Goal: Information Seeking & Learning: Learn about a topic

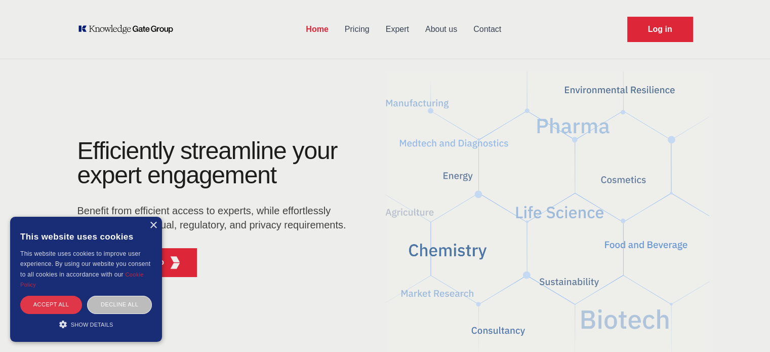
click at [39, 302] on div "Accept all" at bounding box center [51, 305] width 62 height 18
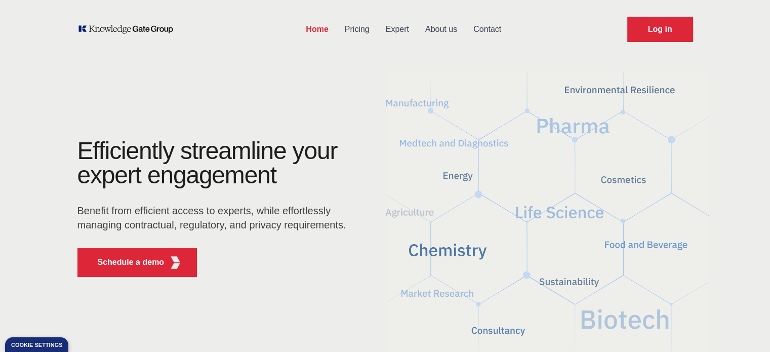
click at [354, 31] on link "Pricing" at bounding box center [357, 29] width 41 height 26
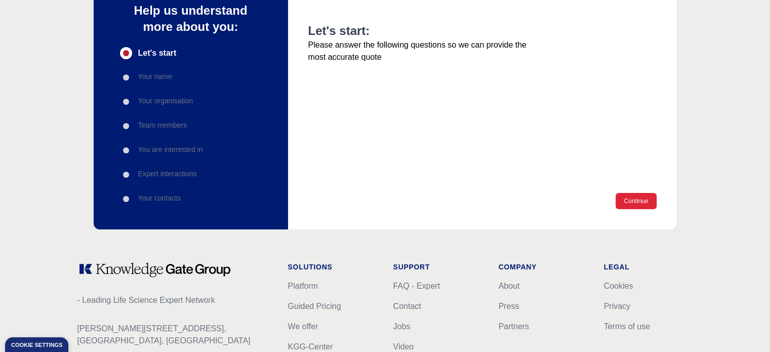
scroll to position [169, 0]
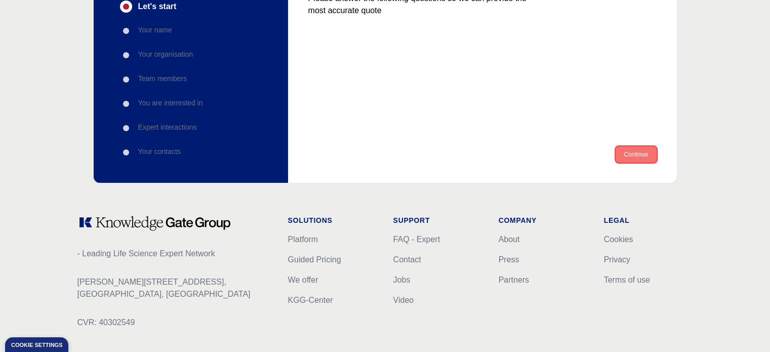
click at [642, 152] on button "Continue" at bounding box center [636, 154] width 41 height 16
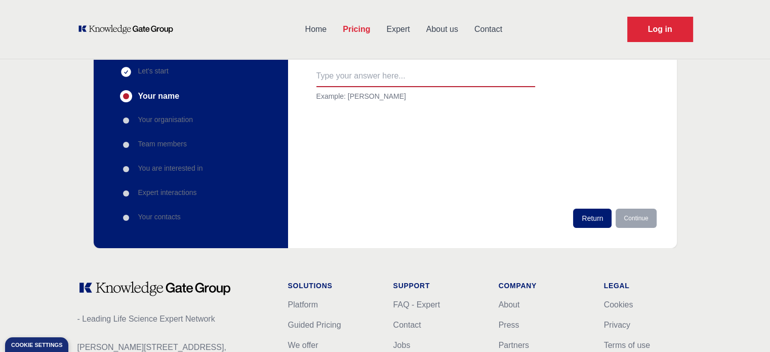
scroll to position [0, 0]
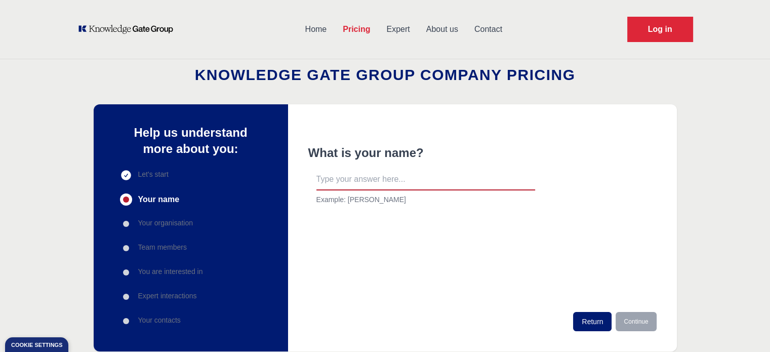
click at [370, 184] on input "text" at bounding box center [425, 179] width 219 height 21
type input "[PERSON_NAME]"
click at [642, 324] on button "Continue" at bounding box center [636, 321] width 41 height 19
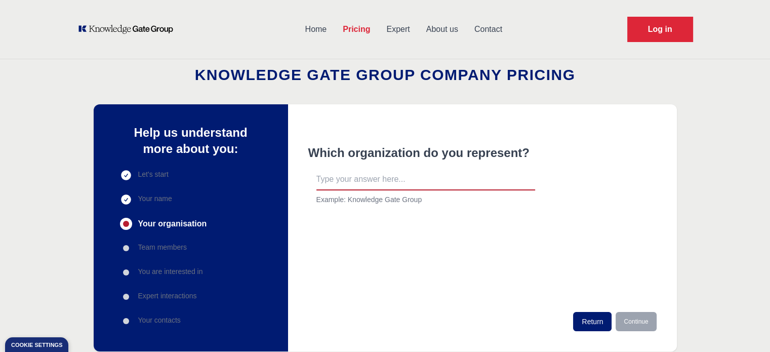
click at [392, 29] on link "Expert" at bounding box center [397, 29] width 39 height 26
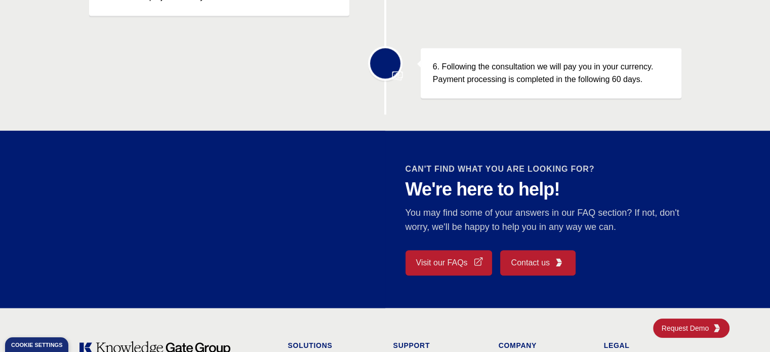
scroll to position [843, 0]
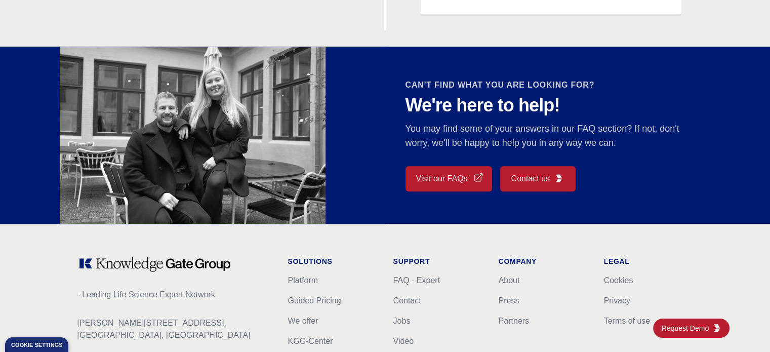
click at [452, 180] on link "Visit our FAQs" at bounding box center [449, 178] width 87 height 25
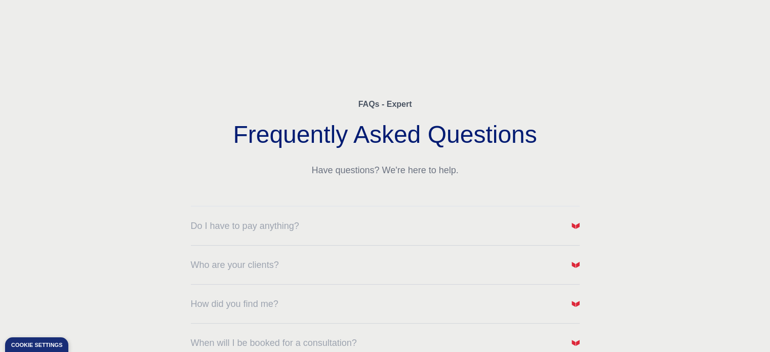
scroll to position [85, 0]
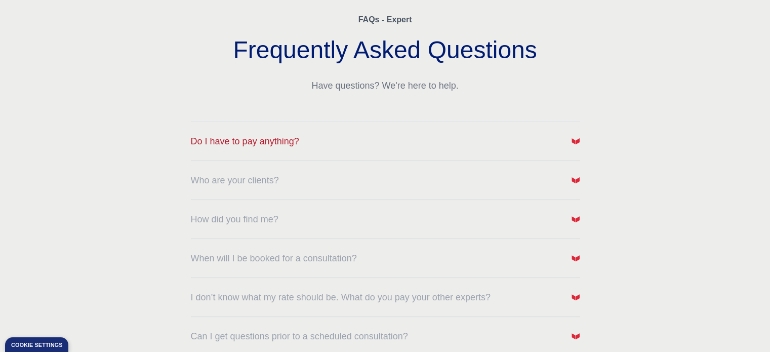
click at [444, 134] on button "Do I have to pay anything?" at bounding box center [385, 141] width 389 height 14
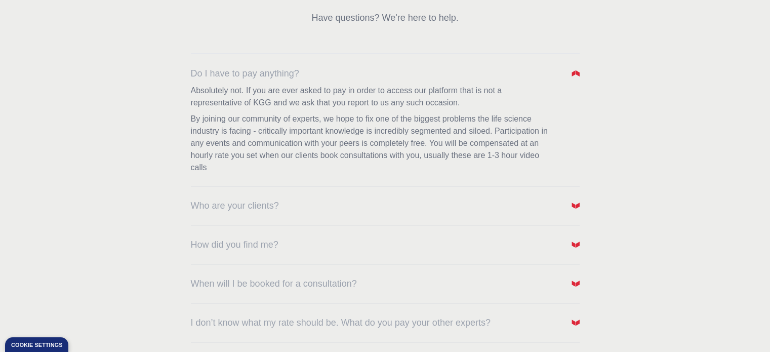
scroll to position [169, 0]
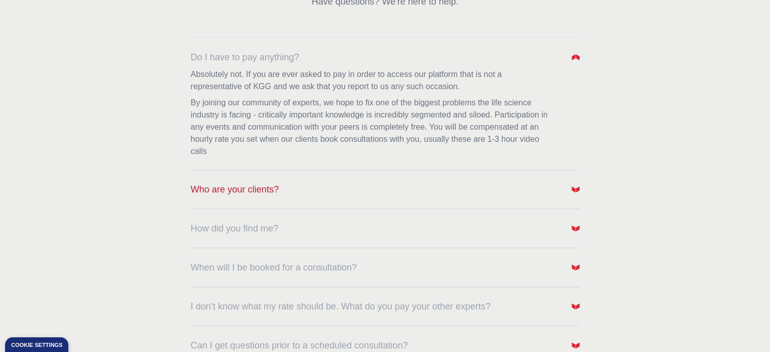
click at [252, 188] on span "Who are your clients?" at bounding box center [235, 189] width 88 height 14
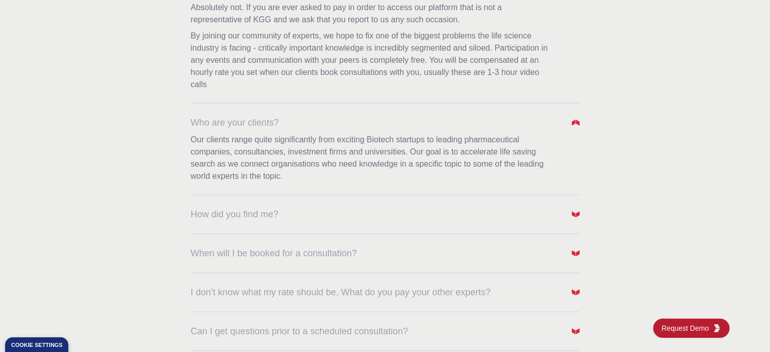
scroll to position [253, 0]
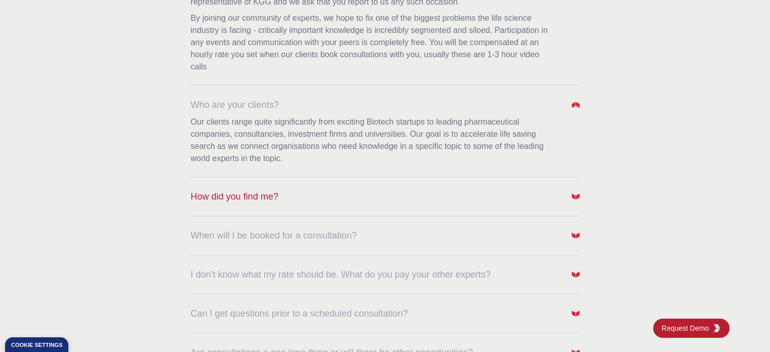
click at [309, 195] on button "How did you find me?" at bounding box center [385, 196] width 389 height 14
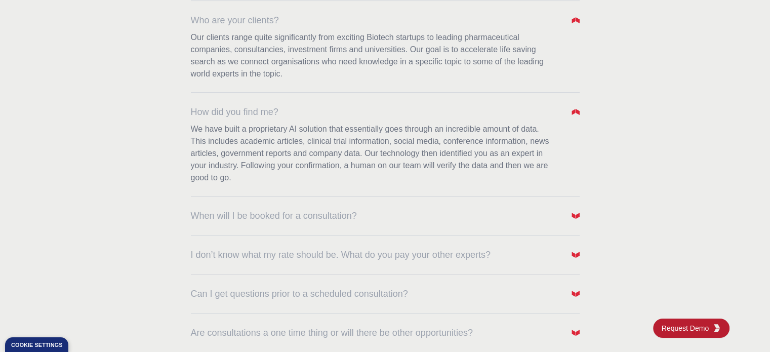
scroll to position [422, 0]
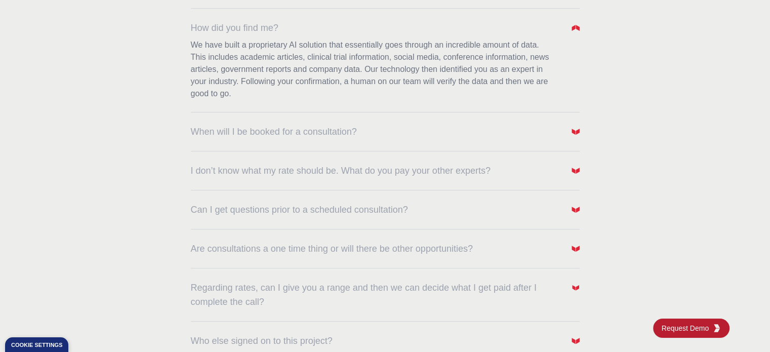
click at [342, 118] on div "When will I be booked for a consultation?" at bounding box center [385, 125] width 389 height 26
click at [337, 129] on span "When will I be booked for a consultation?" at bounding box center [274, 132] width 166 height 14
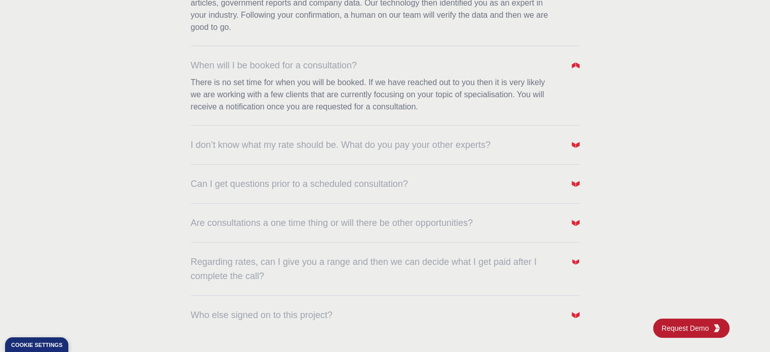
scroll to position [506, 0]
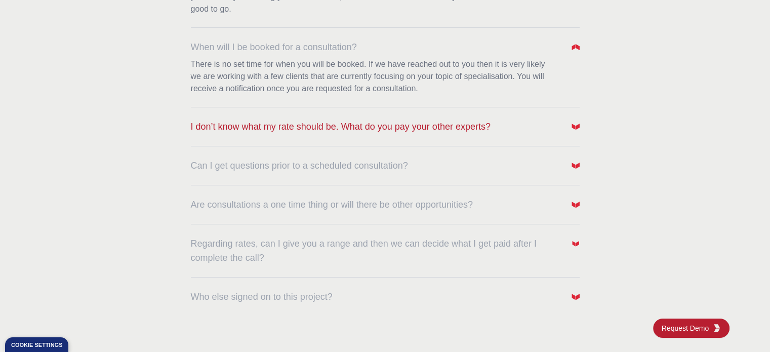
click at [363, 130] on span "I don’t know what my rate should be. What do you pay your other experts?" at bounding box center [341, 126] width 300 height 14
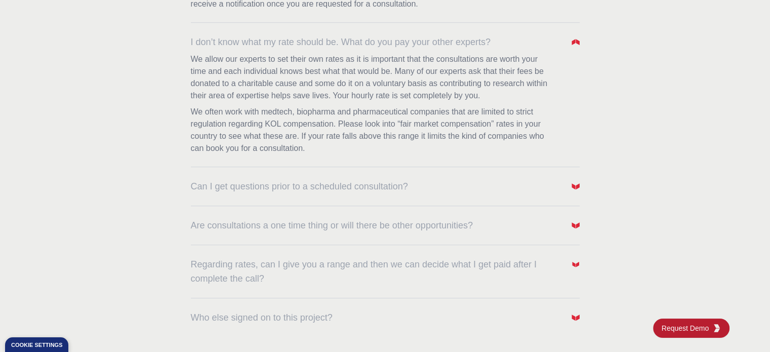
scroll to position [675, 0]
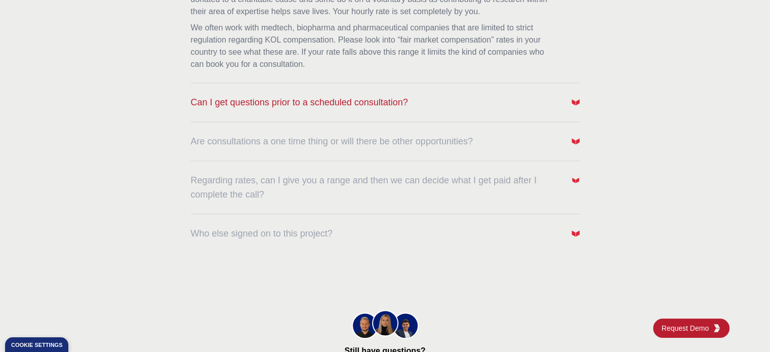
click at [396, 101] on span "Can I get questions prior to a scheduled consultation?" at bounding box center [299, 102] width 217 height 14
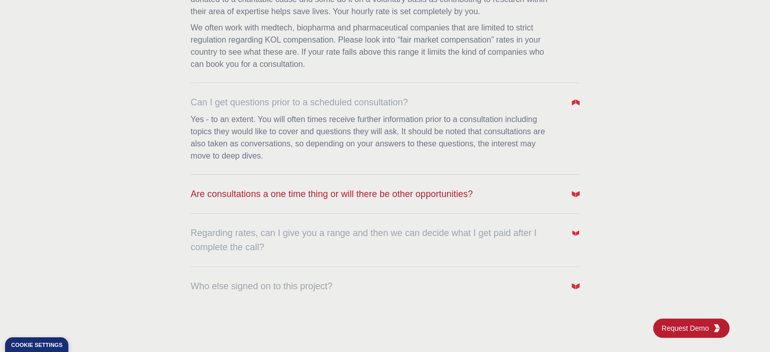
click at [300, 190] on span "Are consultations a one time thing or will there be other opportunities?" at bounding box center [332, 194] width 282 height 14
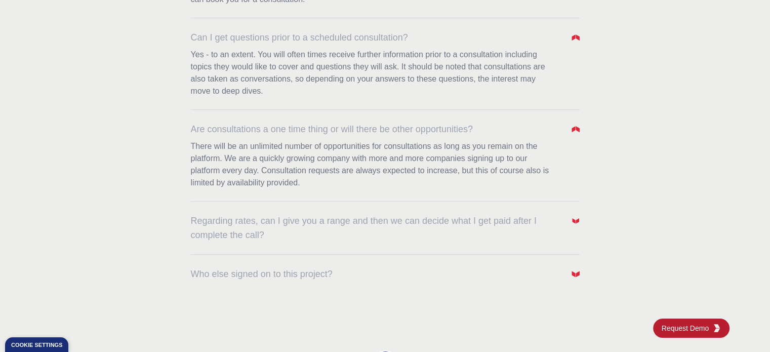
scroll to position [759, 0]
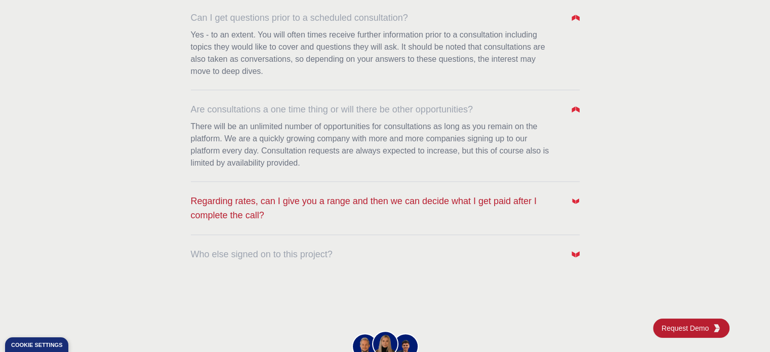
click at [269, 204] on span "Regarding rates, can I give you a range and then we can decide what I get paid …" at bounding box center [376, 208] width 370 height 28
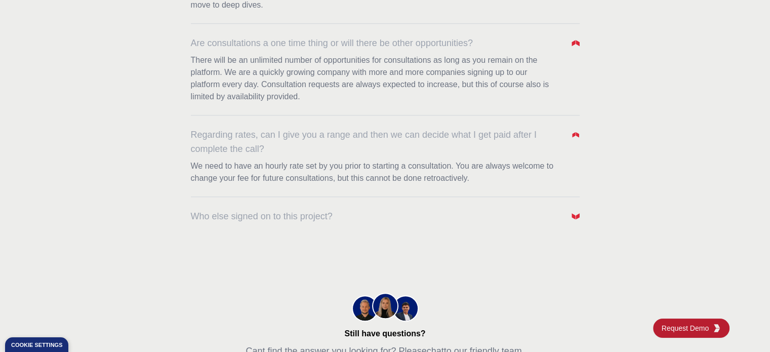
scroll to position [844, 0]
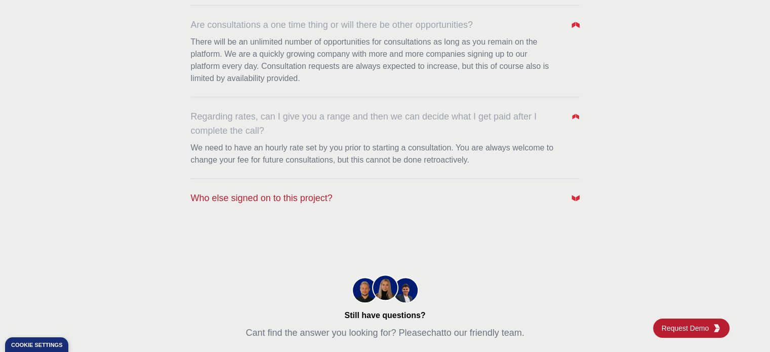
click at [308, 198] on span "Who else signed on to this project?" at bounding box center [262, 198] width 142 height 14
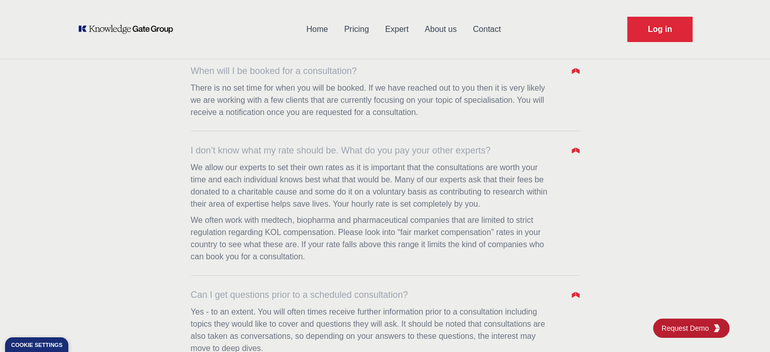
scroll to position [481, 0]
